Goal: Obtain resource: Download file/media

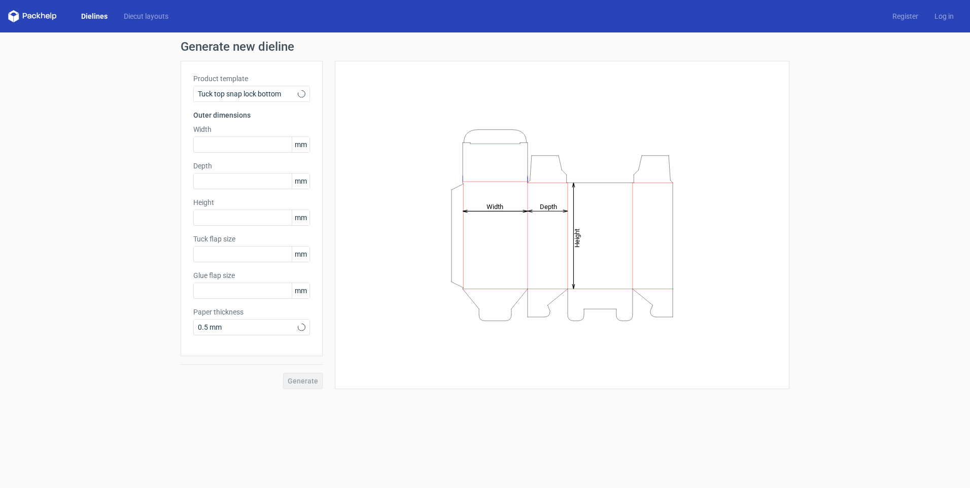
type input "15"
type input "10"
click at [227, 88] on div "Tuck top snap lock bottom" at bounding box center [251, 94] width 117 height 16
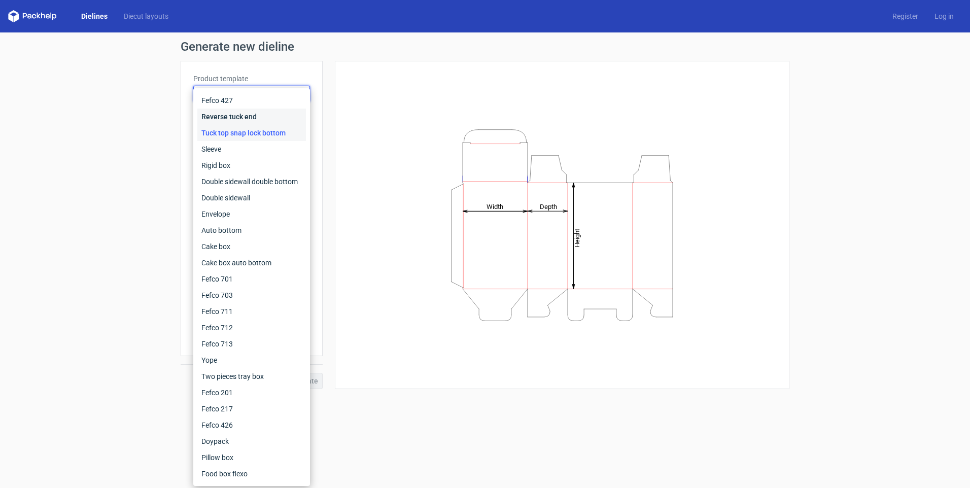
click at [255, 119] on div "Reverse tuck end" at bounding box center [251, 117] width 109 height 16
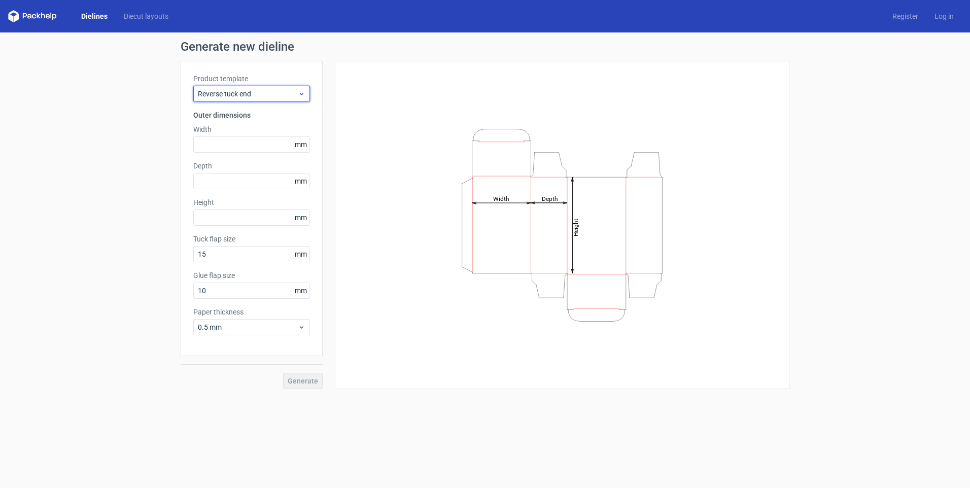
click at [263, 89] on span "Reverse tuck end" at bounding box center [248, 94] width 100 height 10
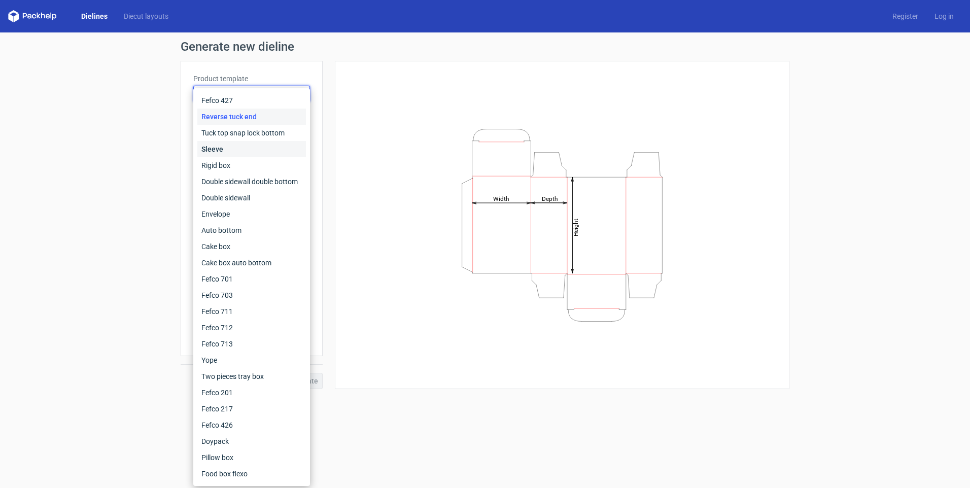
click at [255, 141] on div "Sleeve" at bounding box center [251, 149] width 109 height 16
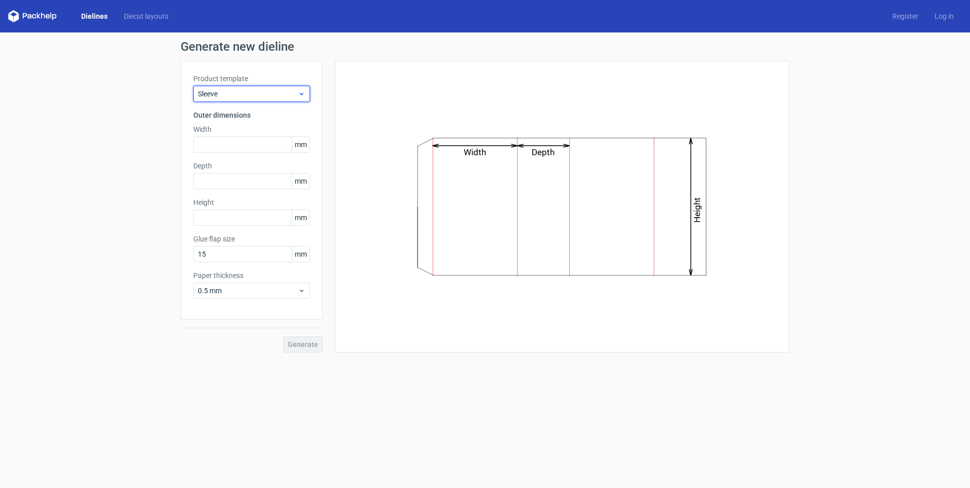
click at [250, 93] on span "Sleeve" at bounding box center [248, 94] width 100 height 10
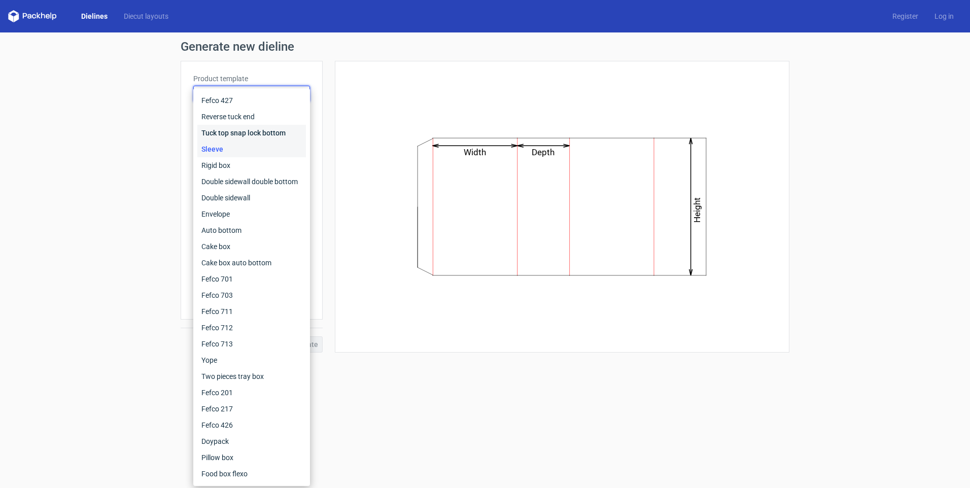
click at [242, 128] on div "Tuck top snap lock bottom" at bounding box center [251, 133] width 109 height 16
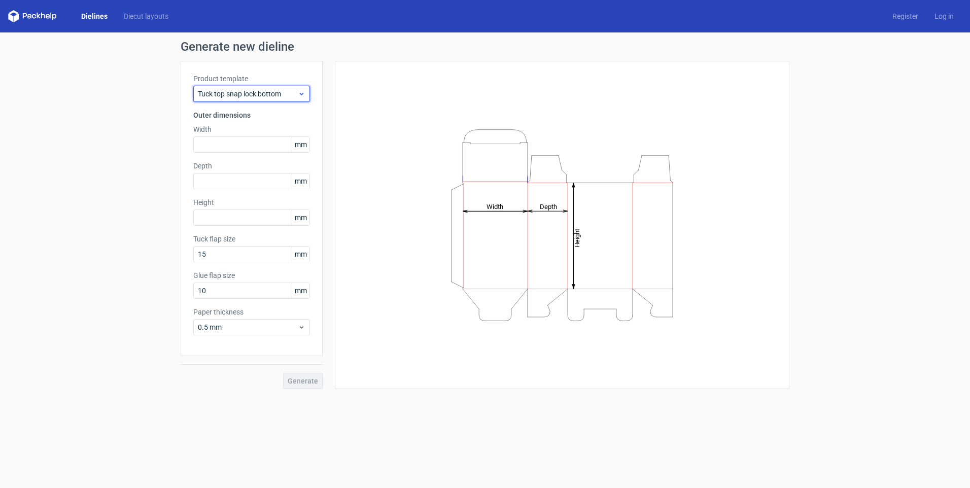
click at [273, 94] on span "Tuck top snap lock bottom" at bounding box center [248, 94] width 100 height 10
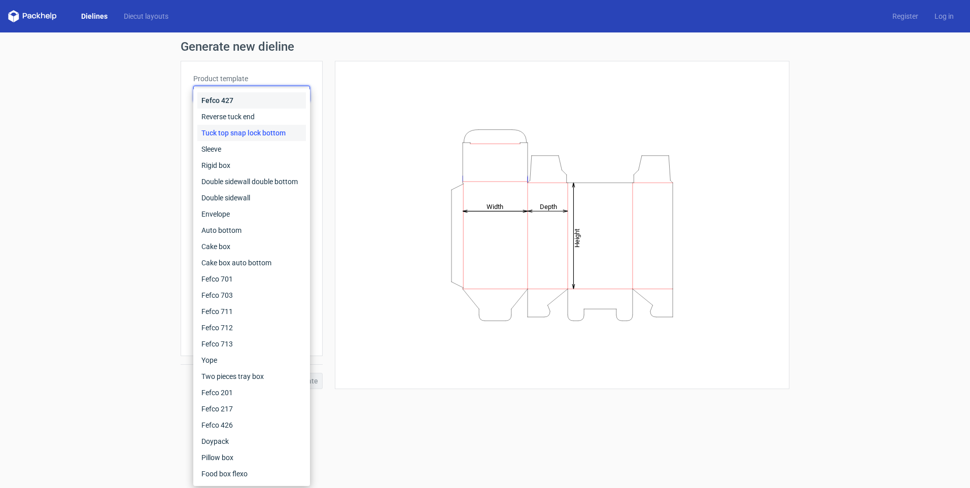
click at [255, 102] on div "Fefco 427" at bounding box center [251, 100] width 109 height 16
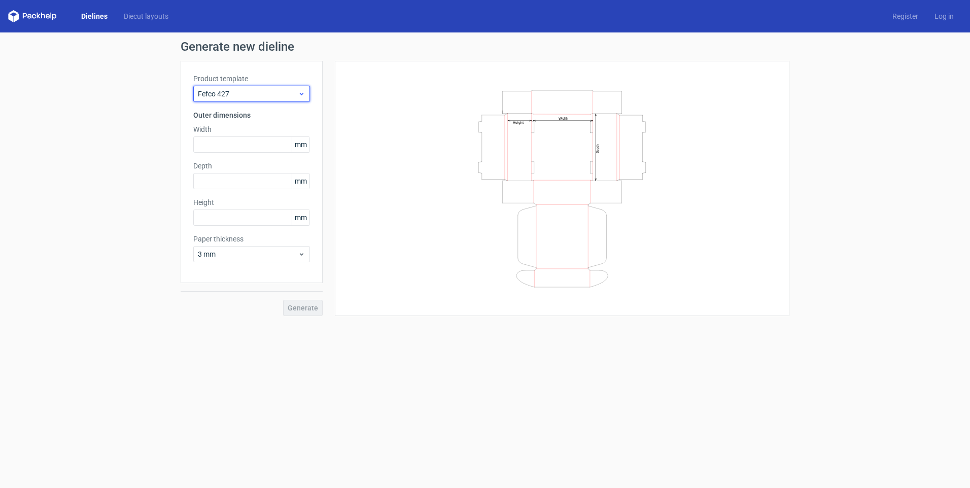
click at [258, 95] on span "Fefco 427" at bounding box center [248, 94] width 100 height 10
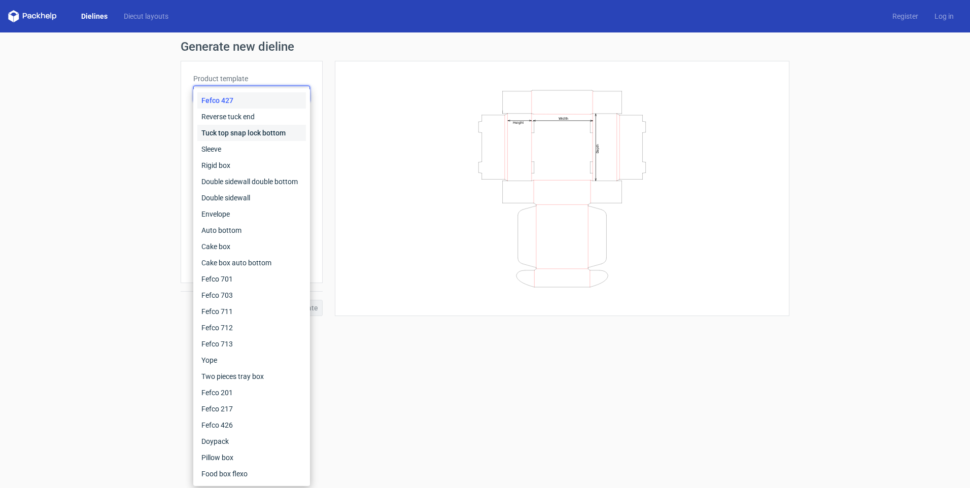
click at [244, 130] on div "Tuck top snap lock bottom" at bounding box center [251, 133] width 109 height 16
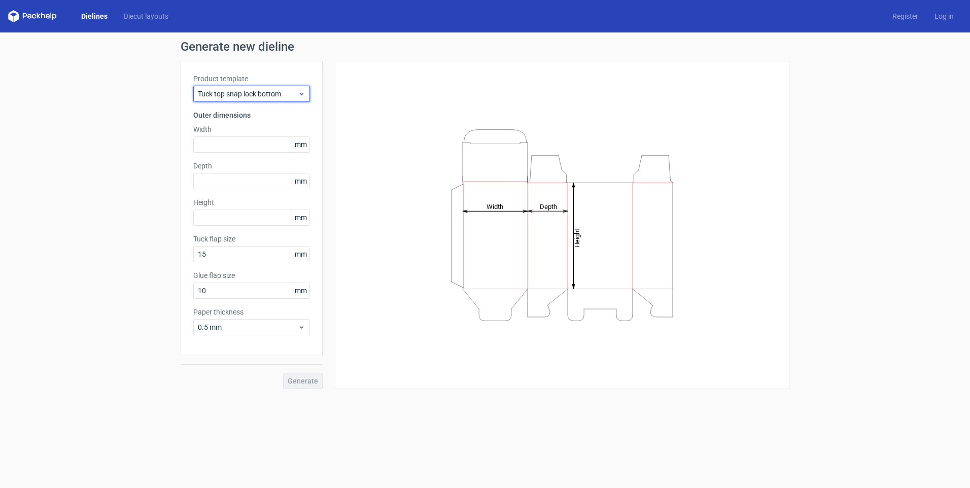
click at [265, 93] on span "Tuck top snap lock bottom" at bounding box center [248, 94] width 100 height 10
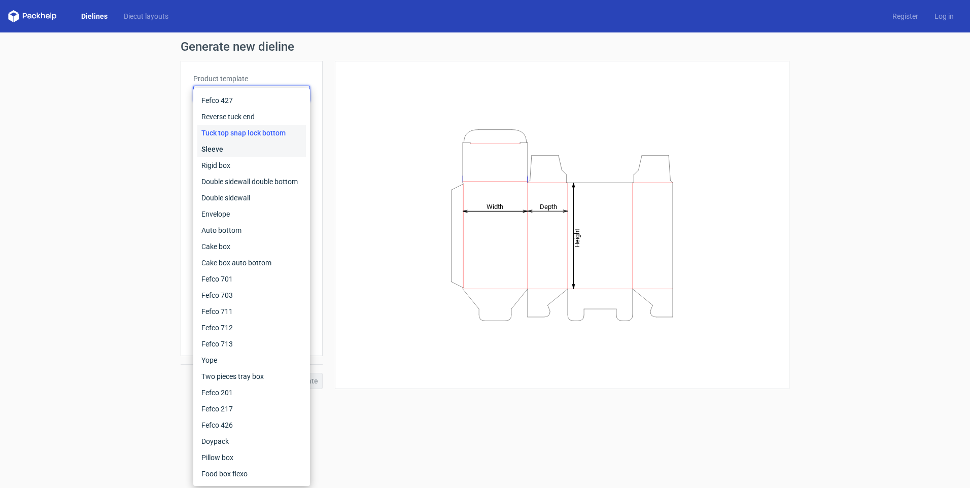
click at [221, 151] on div "Sleeve" at bounding box center [251, 149] width 109 height 16
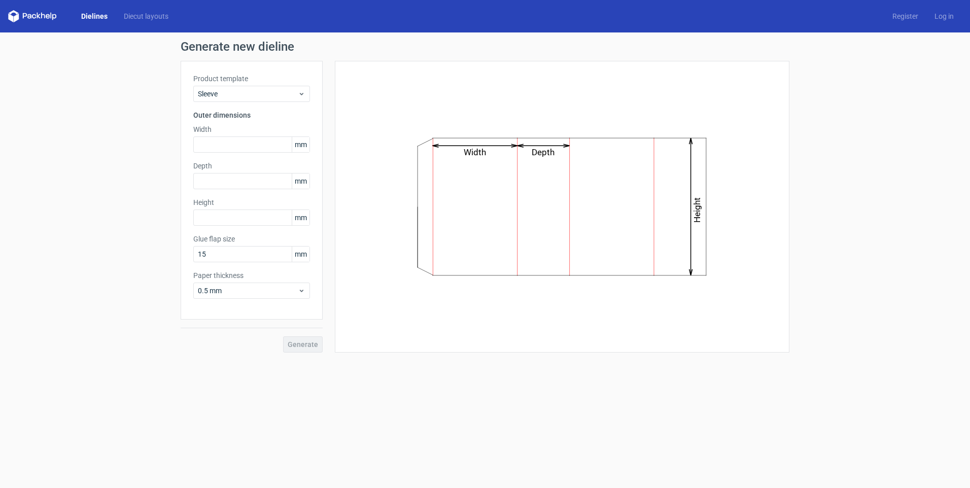
click at [248, 103] on div "Product template Sleeve Outer dimensions Width mm Depth mm Height mm Glue flap …" at bounding box center [252, 190] width 142 height 259
click at [257, 98] on span "Sleeve" at bounding box center [248, 94] width 100 height 10
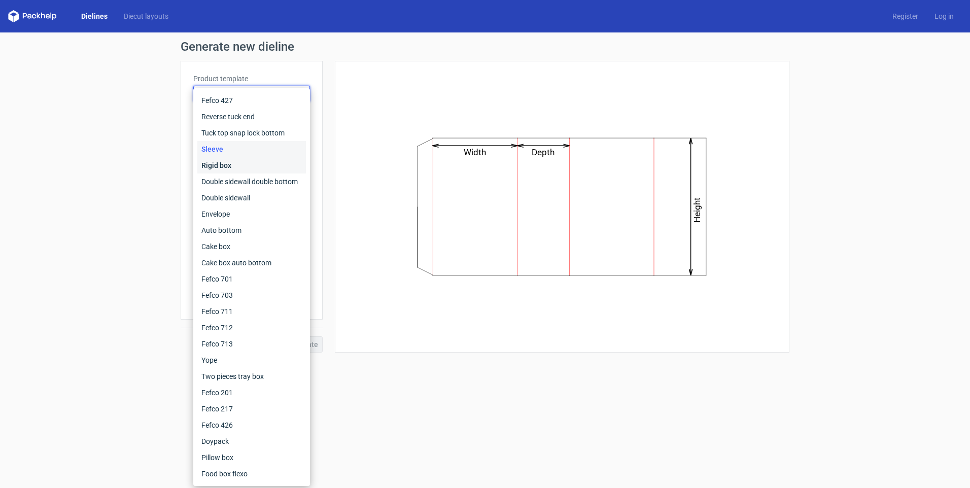
click at [222, 162] on div "Rigid box" at bounding box center [251, 165] width 109 height 16
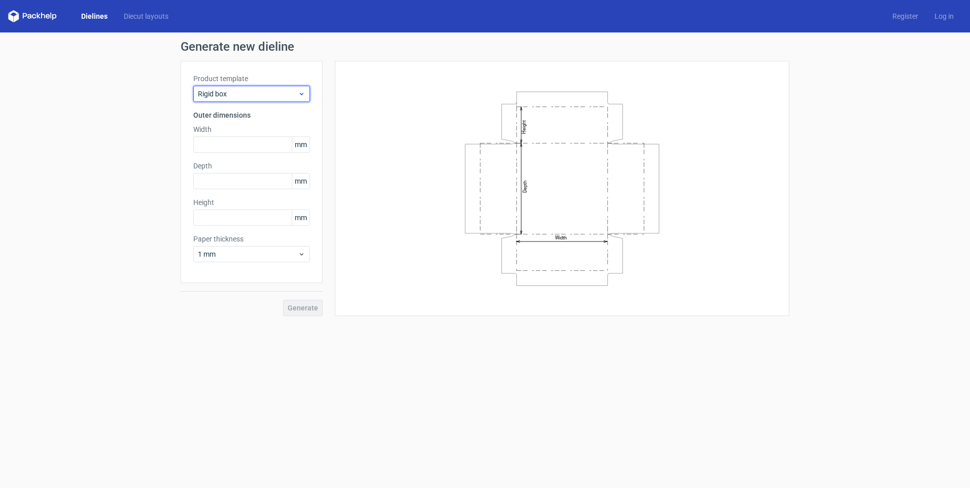
click at [246, 94] on span "Rigid box" at bounding box center [248, 94] width 100 height 10
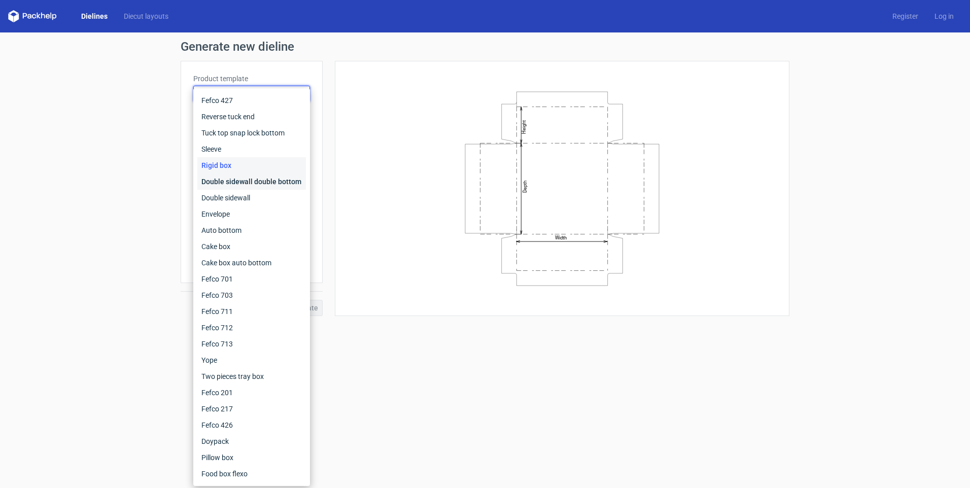
click at [216, 179] on div "Double sidewall double bottom" at bounding box center [251, 182] width 109 height 16
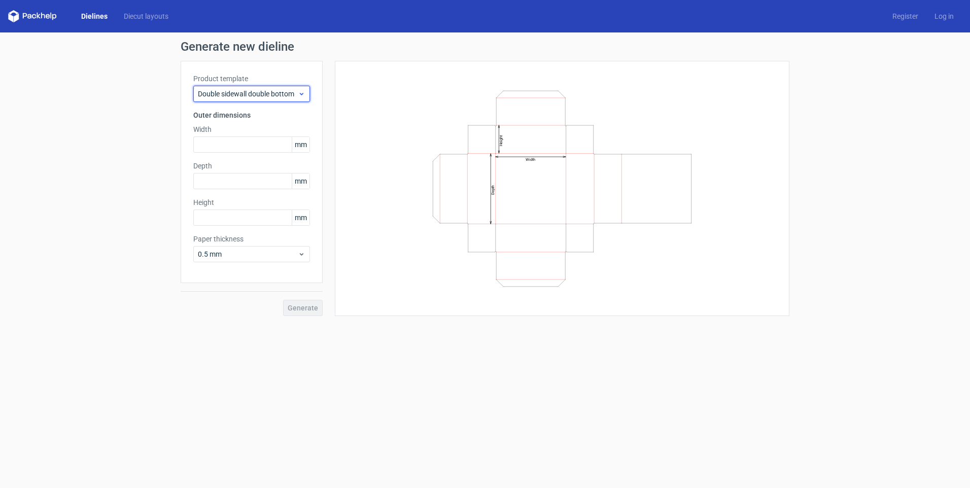
click at [249, 95] on span "Double sidewall double bottom" at bounding box center [248, 94] width 100 height 10
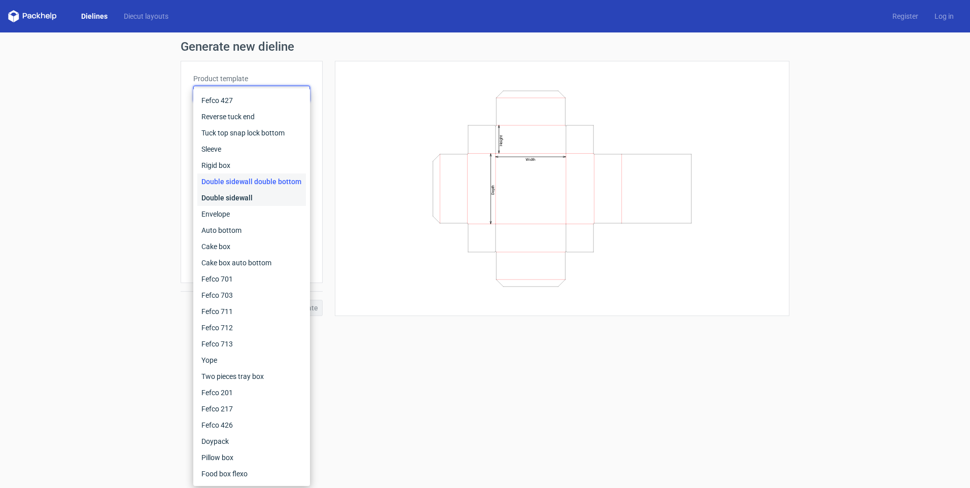
click at [216, 199] on div "Double sidewall" at bounding box center [251, 198] width 109 height 16
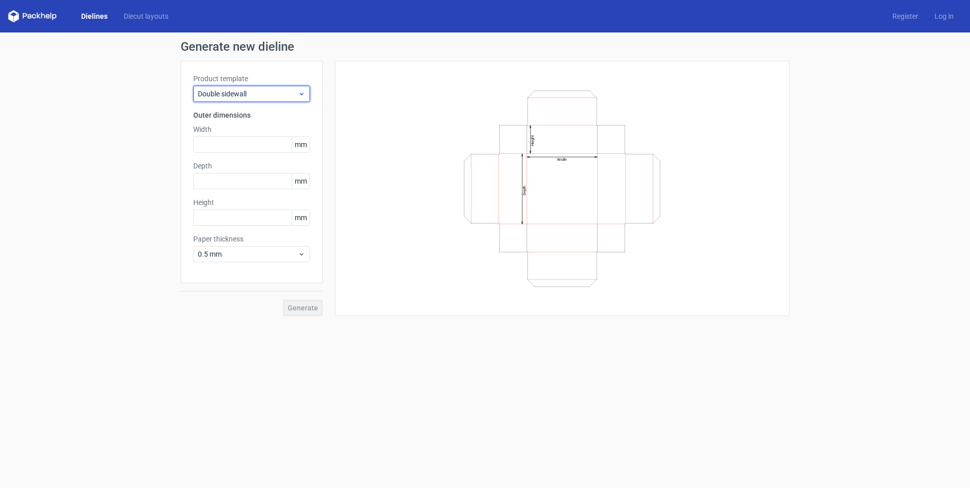
click at [256, 90] on span "Double sidewall" at bounding box center [248, 94] width 100 height 10
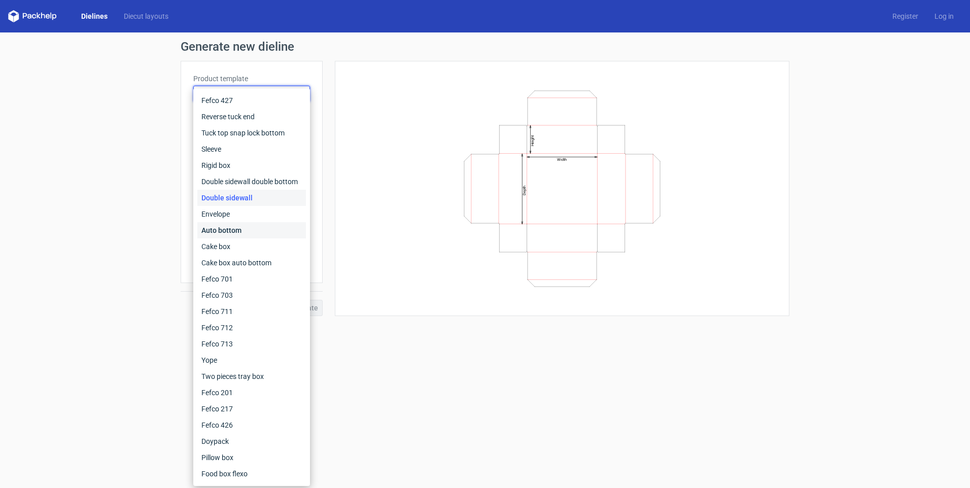
click at [216, 234] on div "Auto bottom" at bounding box center [251, 230] width 109 height 16
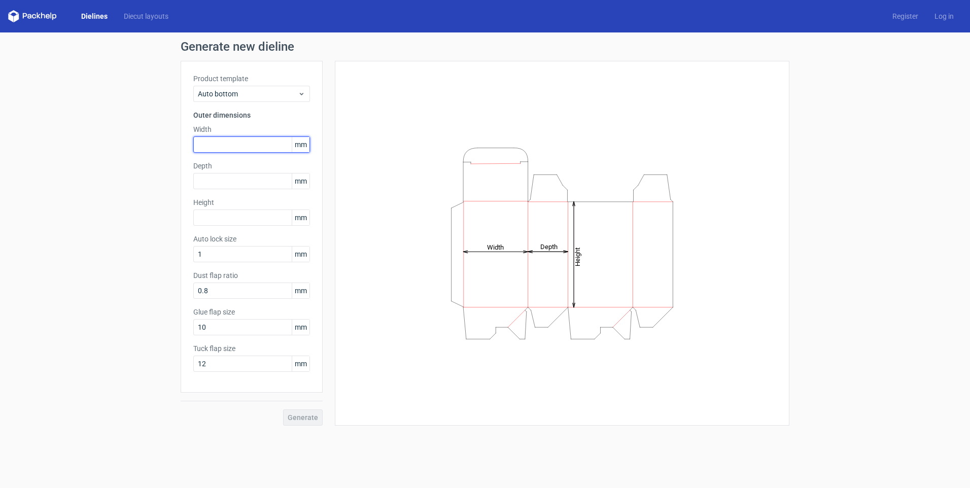
click at [258, 146] on input "text" at bounding box center [251, 144] width 117 height 16
click at [251, 180] on input "text" at bounding box center [251, 181] width 117 height 16
click at [251, 142] on input "text" at bounding box center [251, 144] width 117 height 16
type input "196"
type input "78"
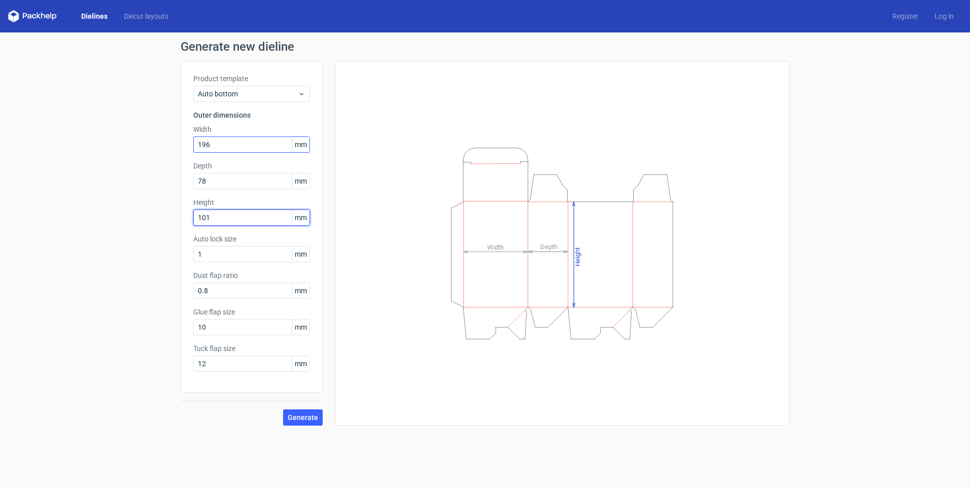
type input "101"
click at [310, 421] on span "Generate" at bounding box center [303, 417] width 30 height 7
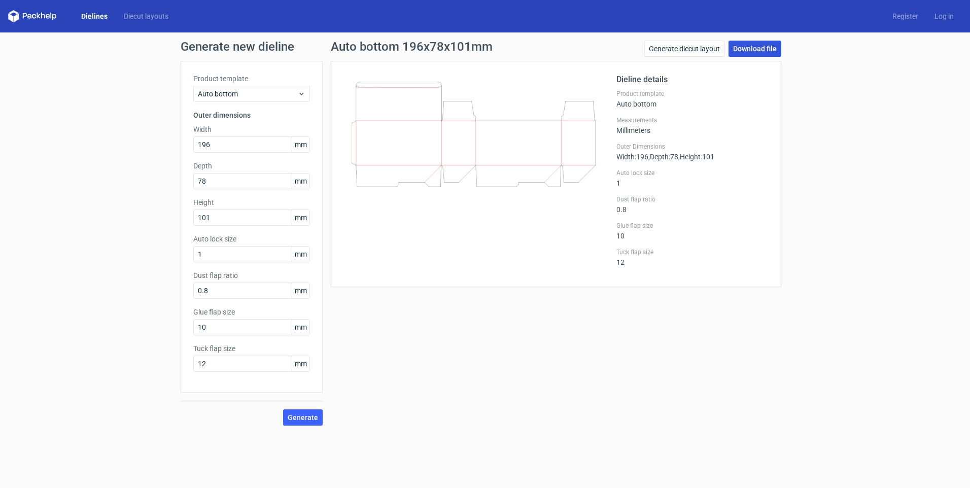
click at [764, 50] on link "Download file" at bounding box center [755, 49] width 53 height 16
